Goal: Task Accomplishment & Management: Complete application form

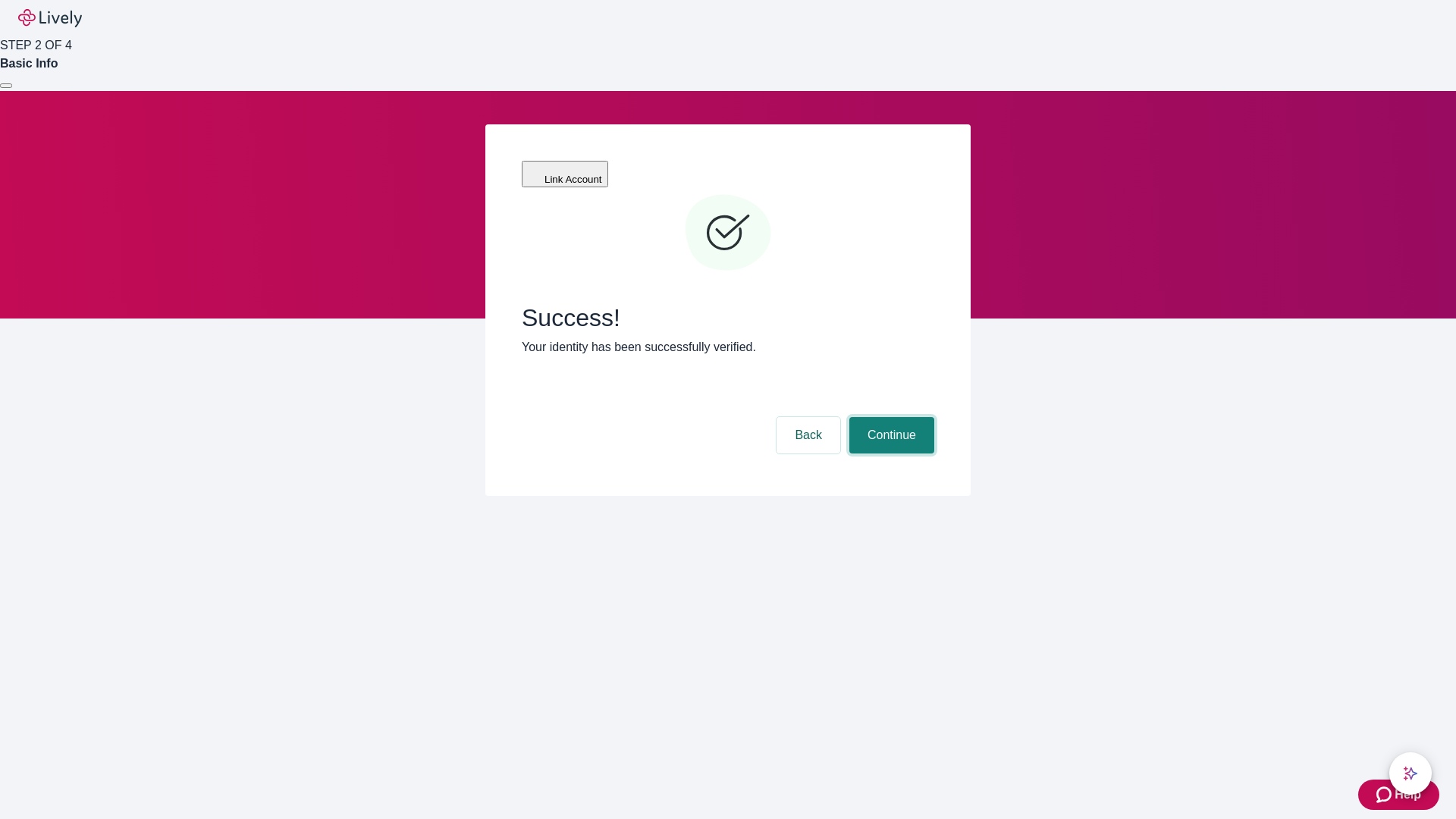
click at [890, 417] on button "Continue" at bounding box center [892, 435] width 85 height 36
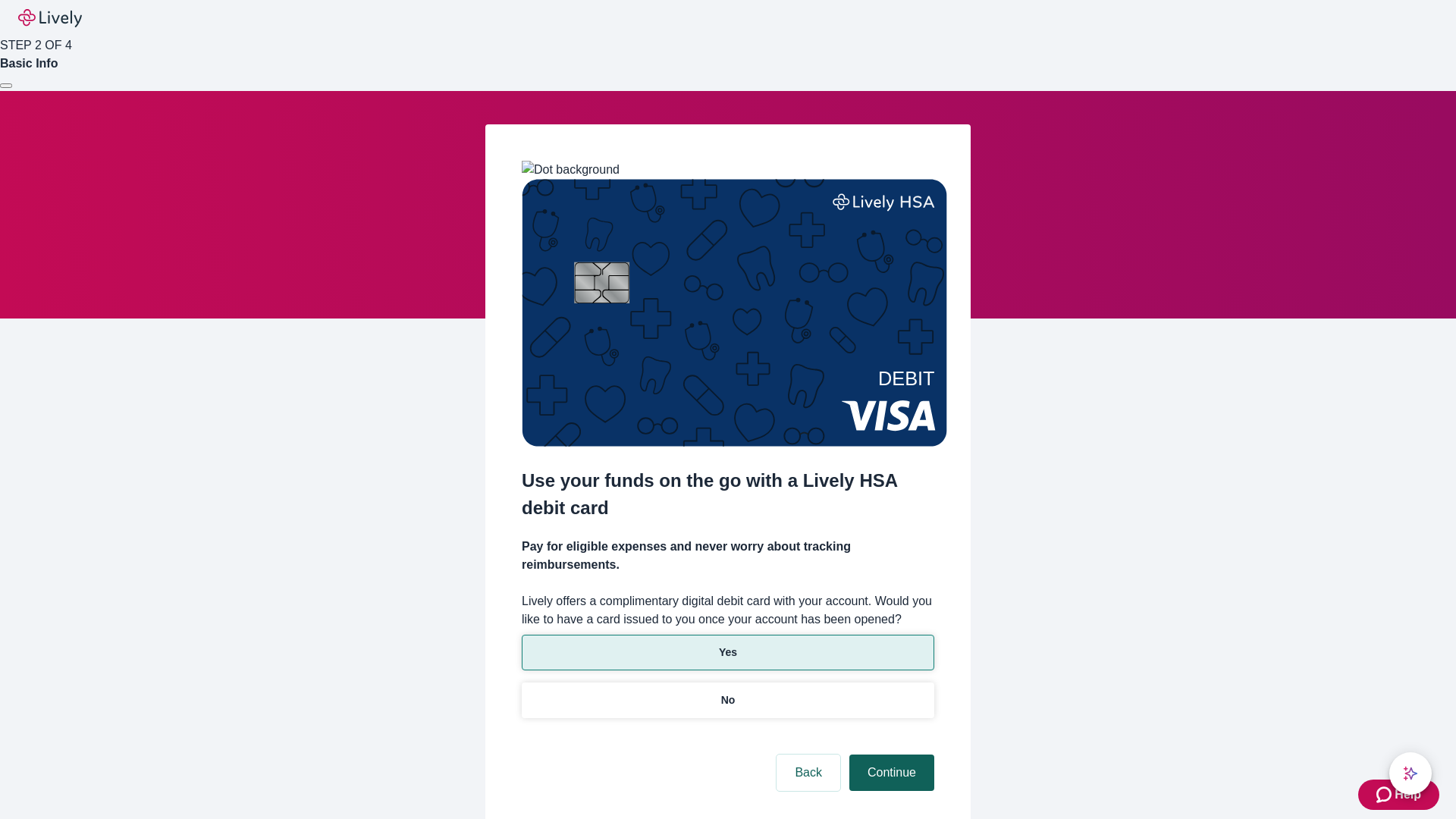
click at [727, 645] on p "Yes" at bounding box center [728, 652] width 19 height 16
click at [890, 755] on button "Continue" at bounding box center [892, 772] width 85 height 36
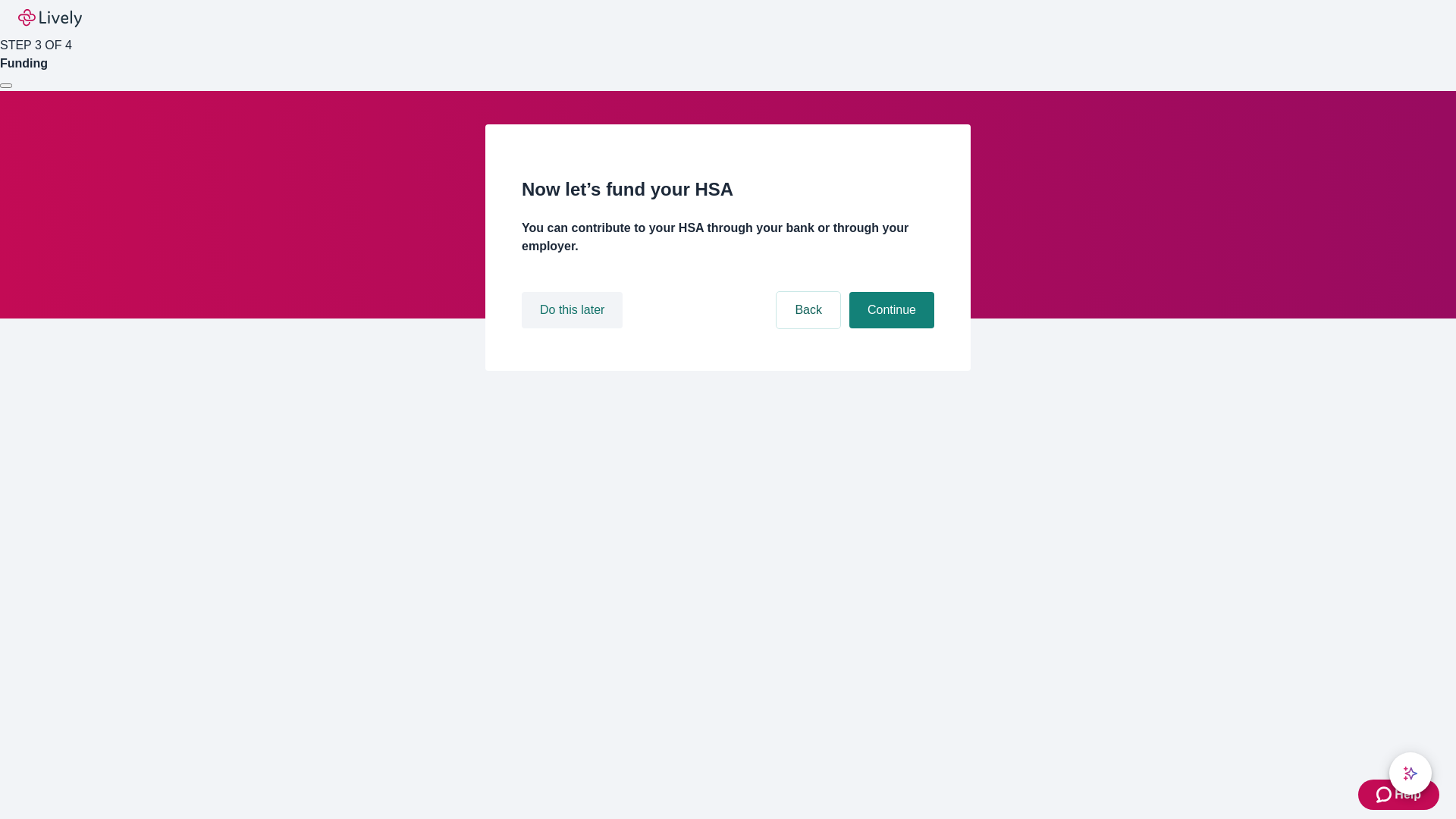
click at [574, 328] on button "Do this later" at bounding box center [571, 310] width 101 height 36
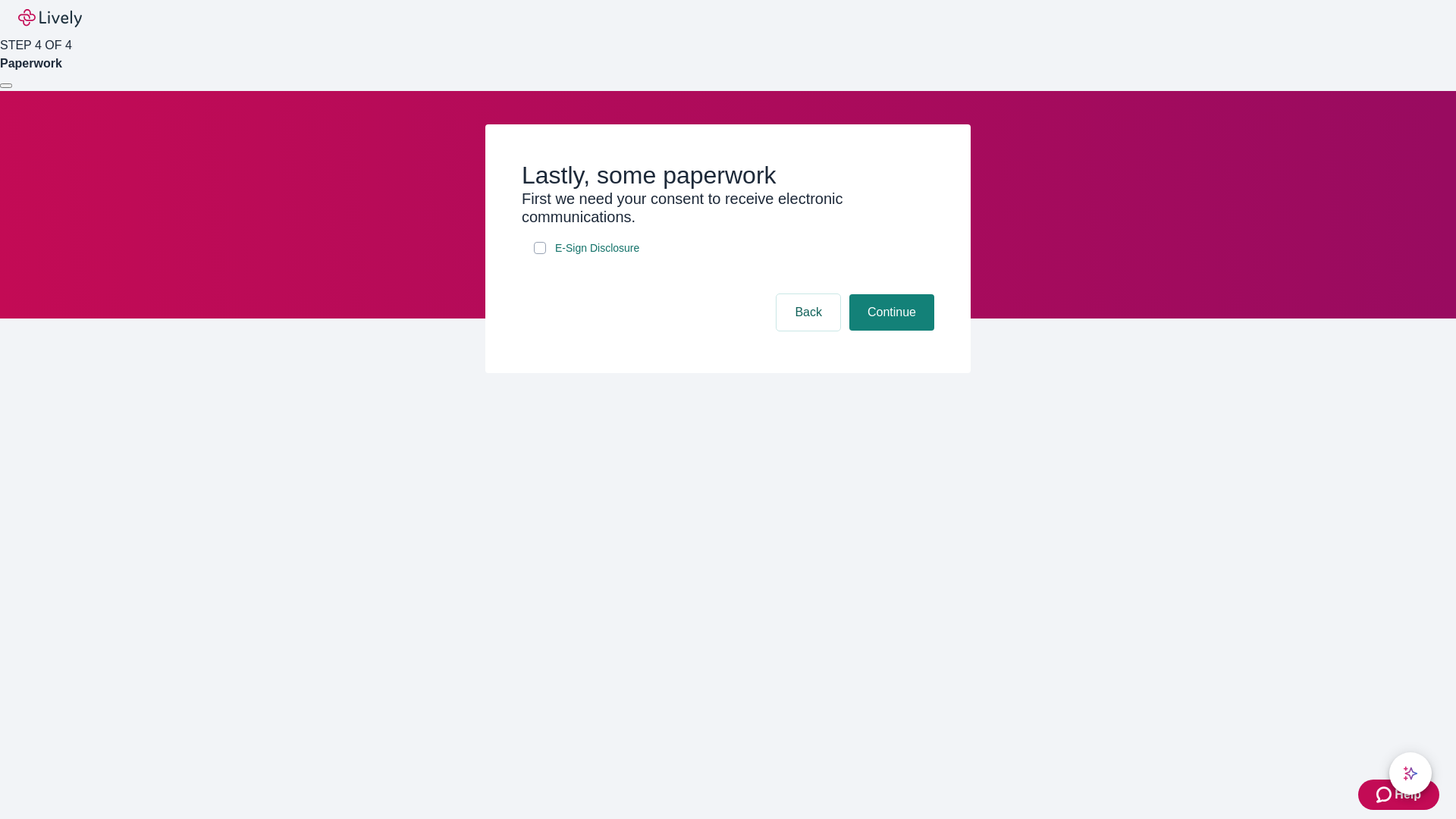
click at [540, 254] on input "E-Sign Disclosure" at bounding box center [540, 248] width 12 height 12
checkbox input "true"
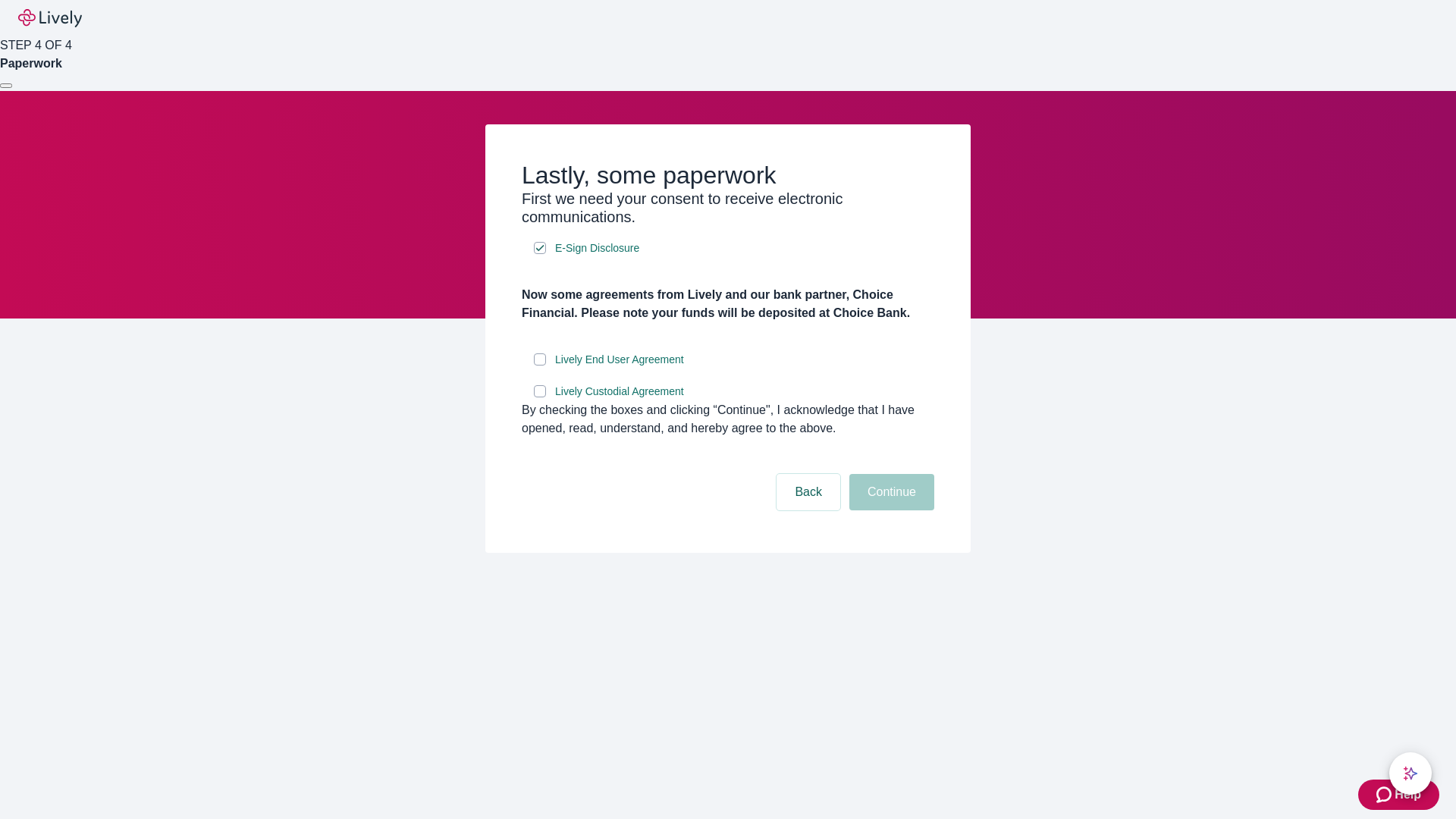
click at [540, 366] on input "Lively End User Agreement" at bounding box center [540, 360] width 12 height 12
checkbox input "true"
click at [540, 398] on input "Lively Custodial Agreement" at bounding box center [540, 391] width 12 height 12
checkbox input "true"
click at [890, 510] on button "Continue" at bounding box center [892, 492] width 85 height 36
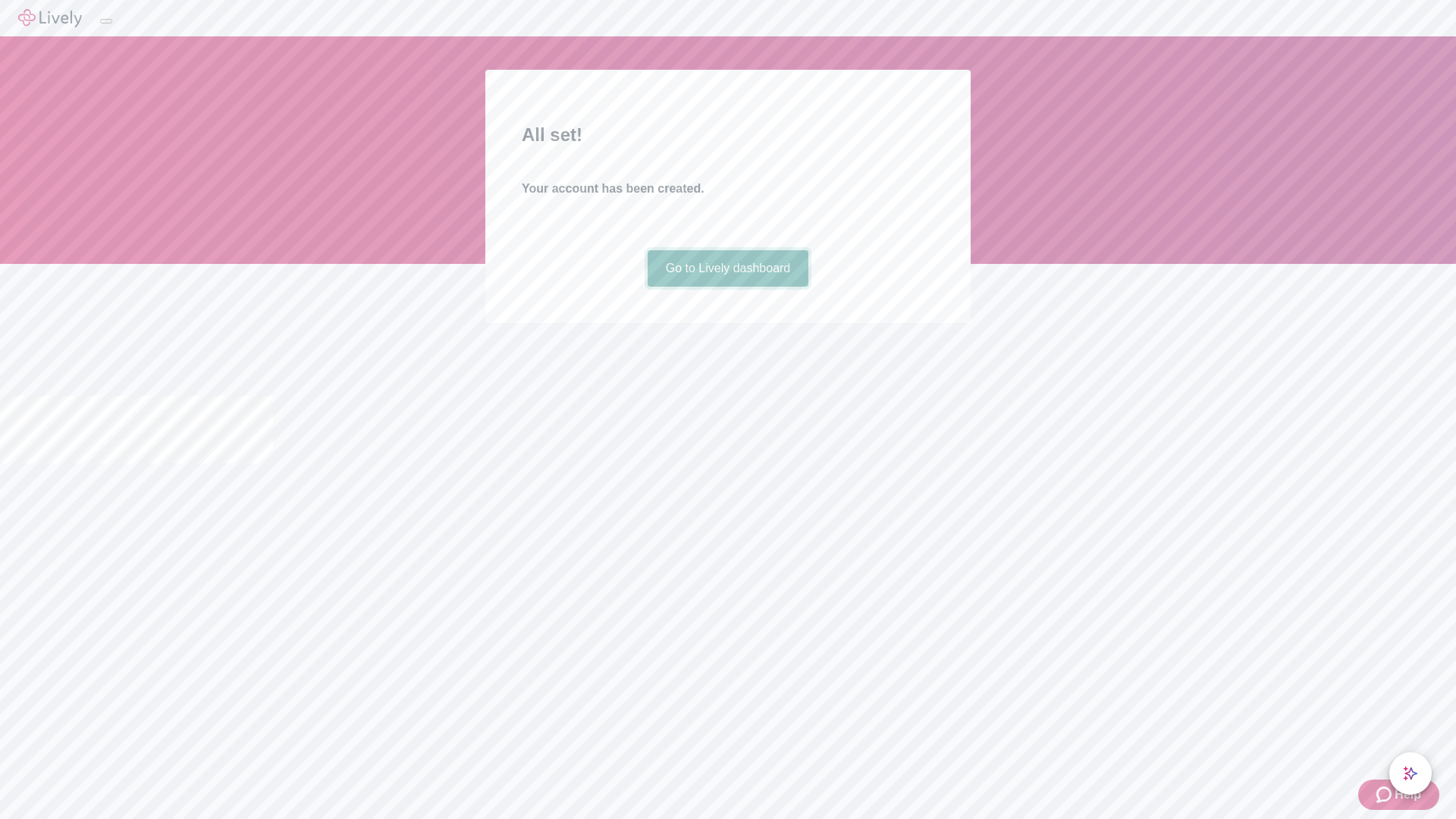
click at [727, 287] on link "Go to Lively dashboard" at bounding box center [728, 268] width 162 height 36
